Goal: Use online tool/utility: Utilize a website feature to perform a specific function

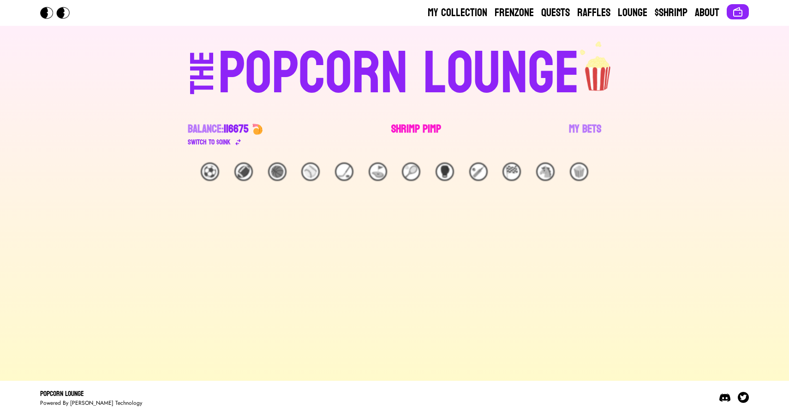
click at [401, 130] on link "Shrimp Pimp" at bounding box center [416, 135] width 50 height 26
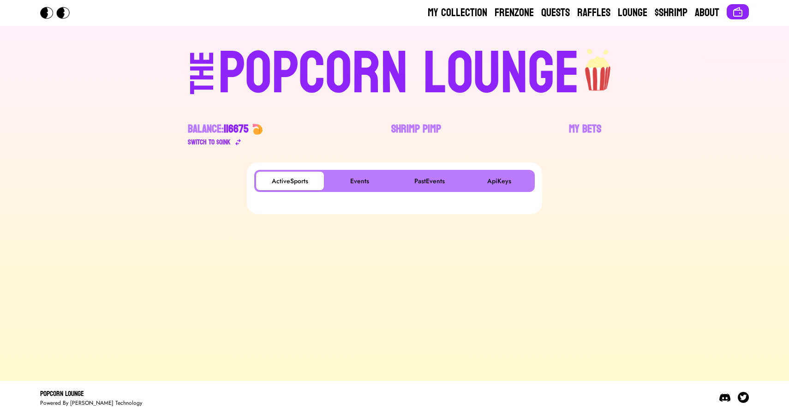
click at [357, 170] on div "ActiveSports Events PastEvents ApiKeys" at bounding box center [394, 181] width 281 height 22
click at [357, 177] on button "Events" at bounding box center [360, 181] width 68 height 18
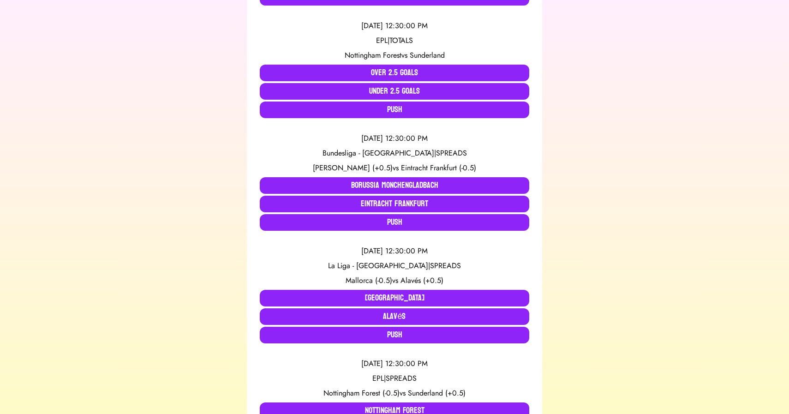
scroll to position [1322, 0]
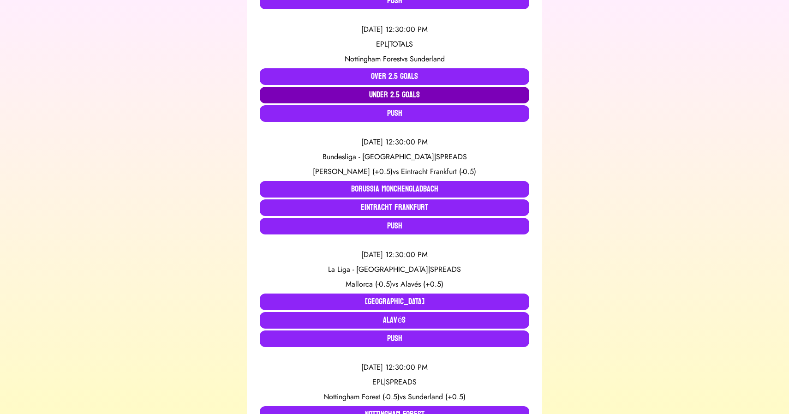
click at [397, 89] on button "Under 2.5 Goals" at bounding box center [394, 95] width 269 height 17
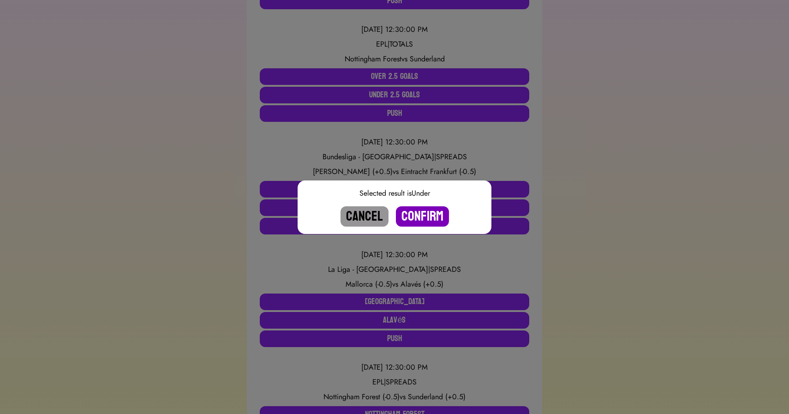
click at [422, 214] on button "Confirm" at bounding box center [422, 216] width 53 height 20
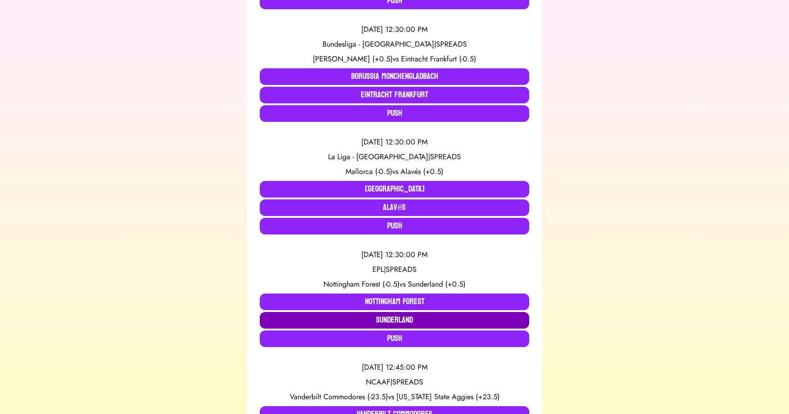
click at [403, 319] on button "Sunderland" at bounding box center [394, 320] width 269 height 17
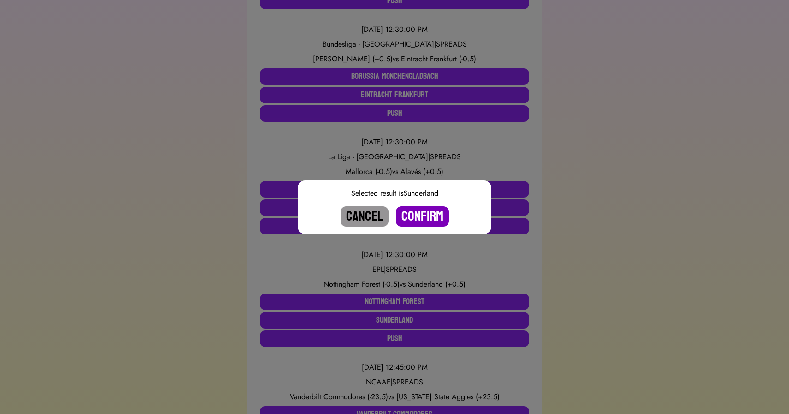
click at [421, 215] on button "Confirm" at bounding box center [422, 216] width 53 height 20
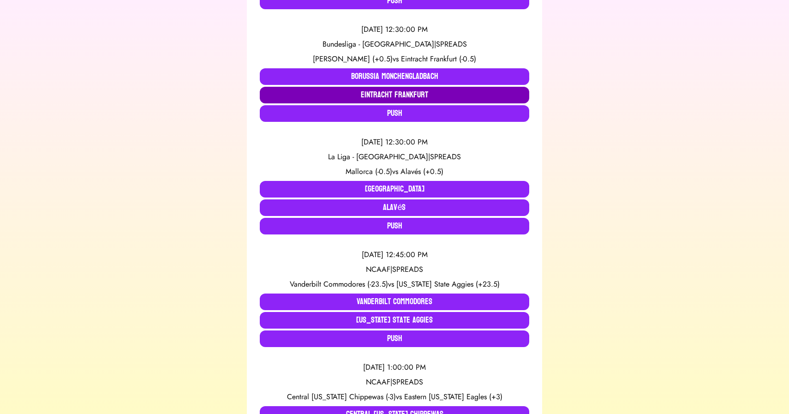
click at [387, 95] on button "Eintracht Frankfurt" at bounding box center [394, 95] width 269 height 17
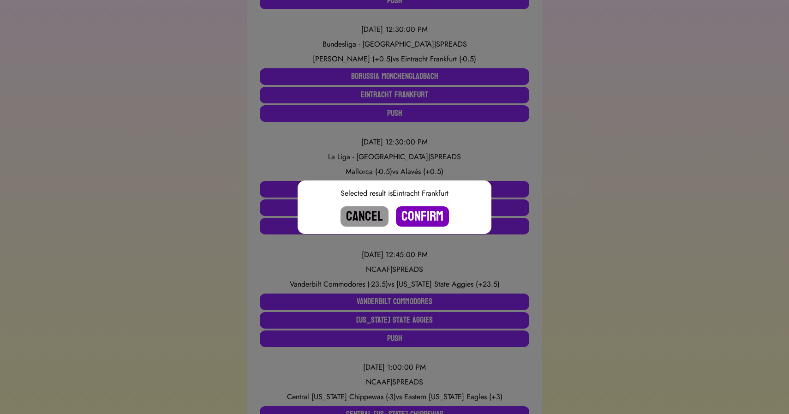
click at [419, 215] on button "Confirm" at bounding box center [422, 216] width 53 height 20
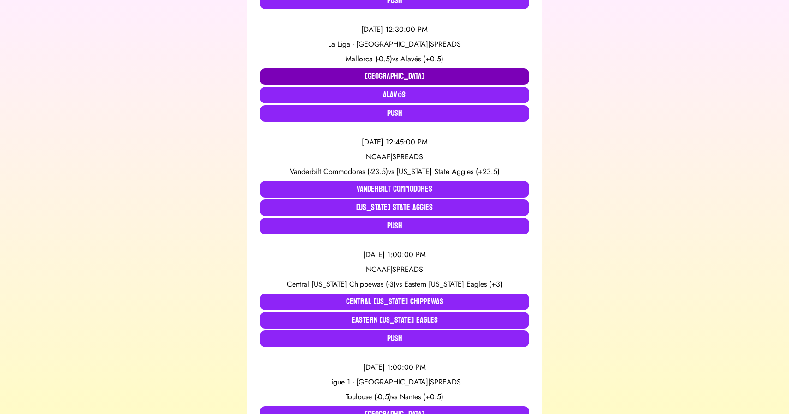
click at [309, 78] on button "Mallorca" at bounding box center [394, 76] width 269 height 17
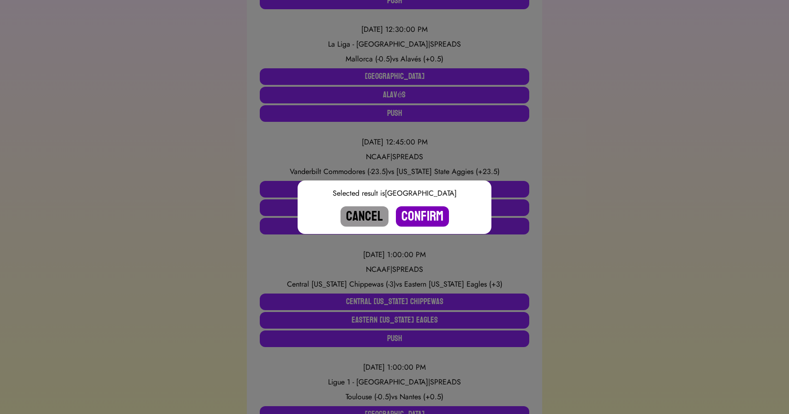
click at [417, 214] on button "Confirm" at bounding box center [422, 216] width 53 height 20
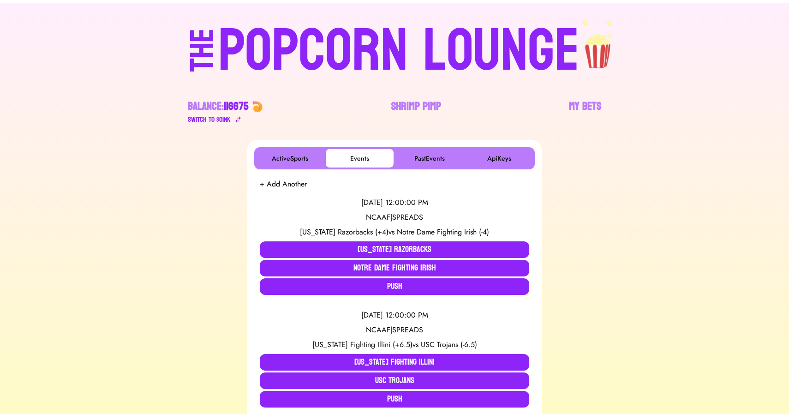
scroll to position [0, 0]
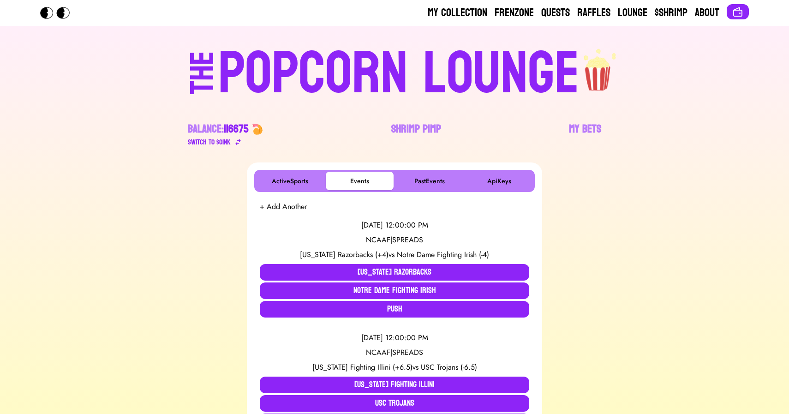
click at [320, 67] on div "POPCORN LOUNGE" at bounding box center [398, 73] width 361 height 59
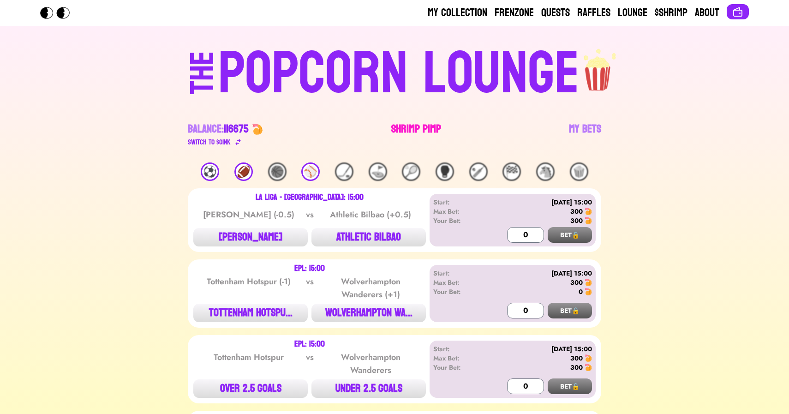
click at [414, 126] on link "Shrimp Pimp" at bounding box center [416, 135] width 50 height 26
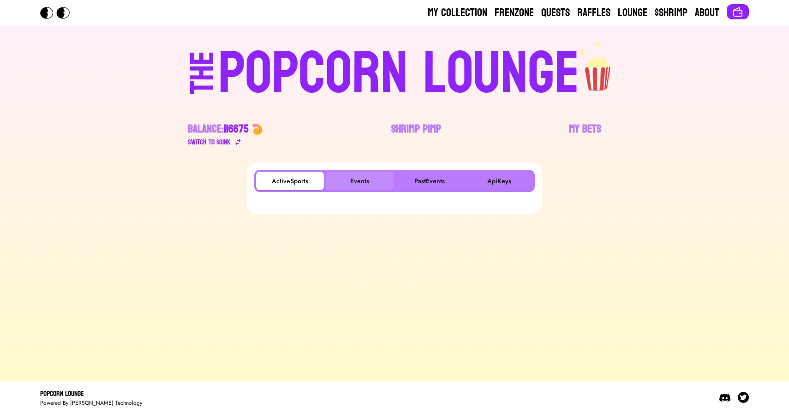
click at [369, 174] on button "Events" at bounding box center [360, 181] width 68 height 18
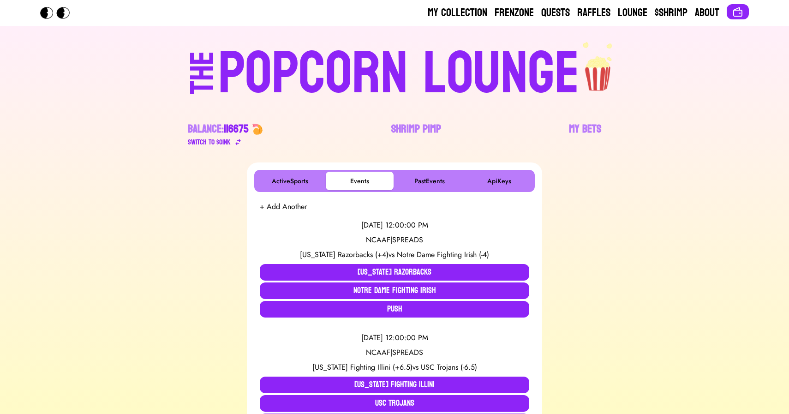
scroll to position [1399, 0]
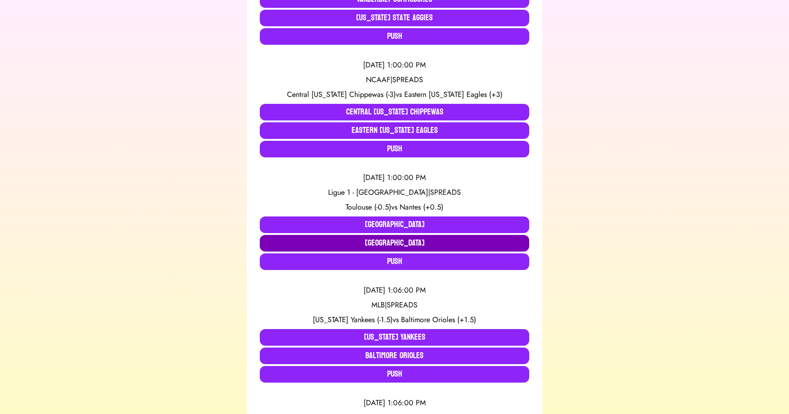
click at [347, 243] on button "Nantes" at bounding box center [394, 243] width 269 height 17
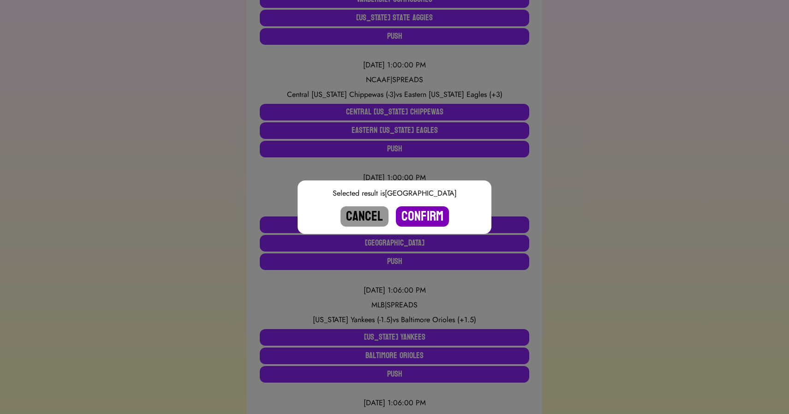
click at [431, 218] on button "Confirm" at bounding box center [422, 216] width 53 height 20
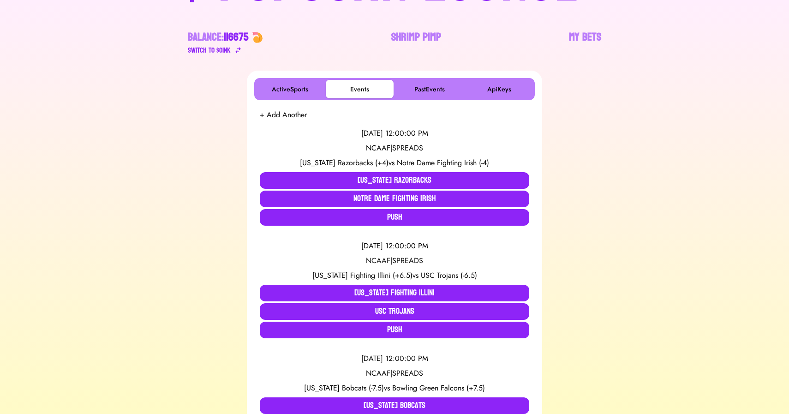
scroll to position [0, 0]
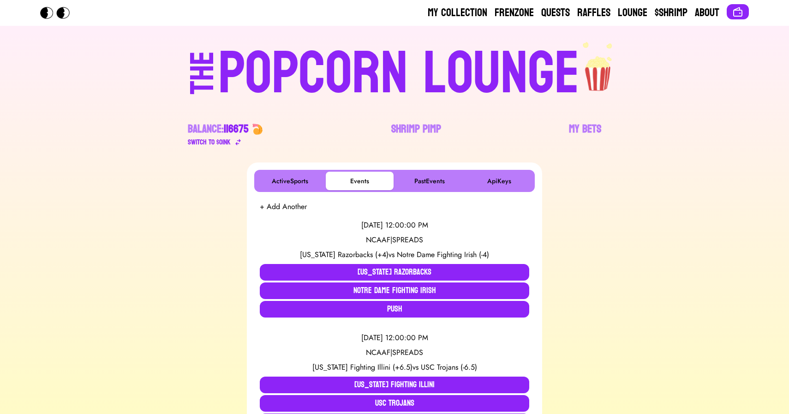
click at [413, 60] on div "POPCORN LOUNGE" at bounding box center [398, 73] width 361 height 59
